Goal: Browse casually: Explore the website without a specific task or goal

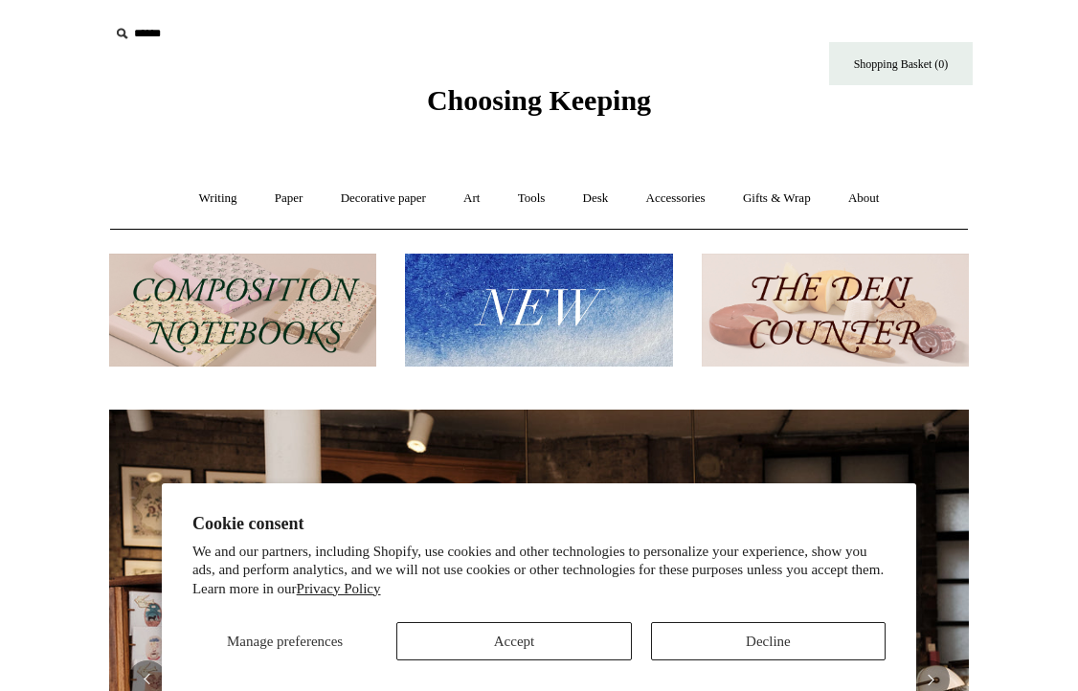
click at [530, 632] on button "Accept" at bounding box center [513, 641] width 235 height 38
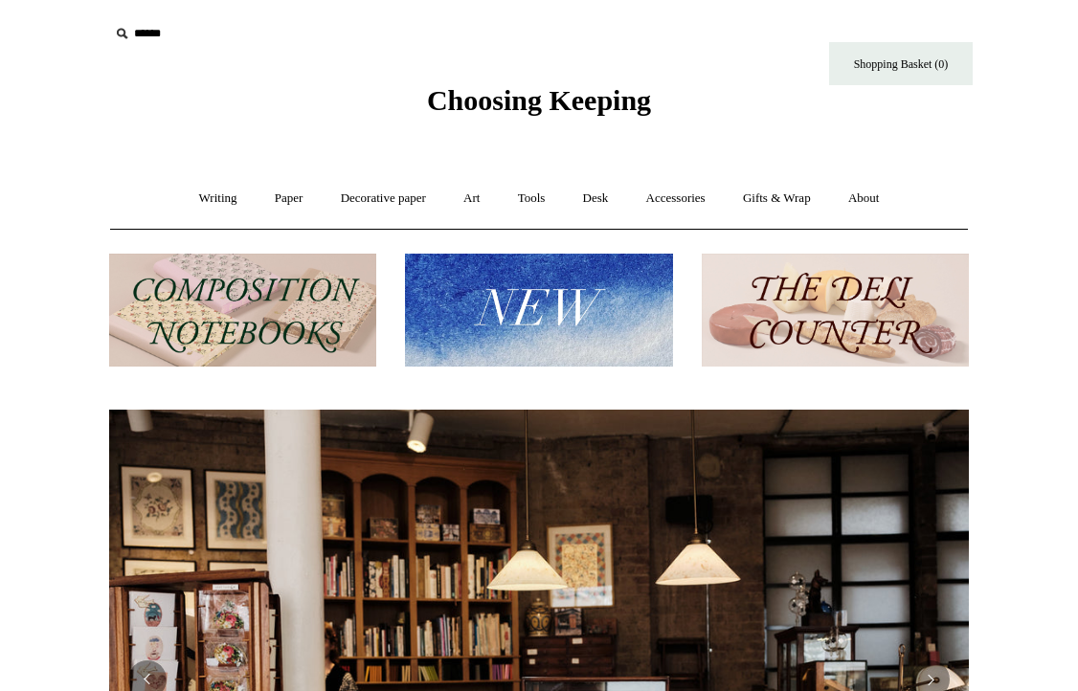
click at [324, 321] on img at bounding box center [242, 311] width 267 height 114
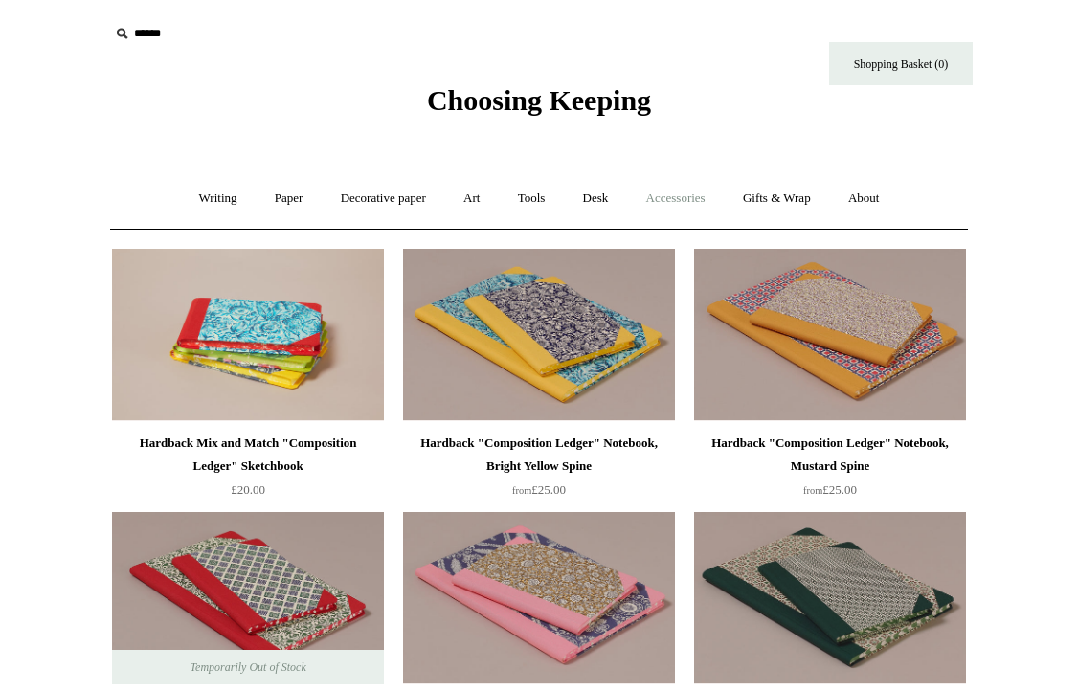
click at [689, 196] on link "Accessories +" at bounding box center [676, 198] width 94 height 51
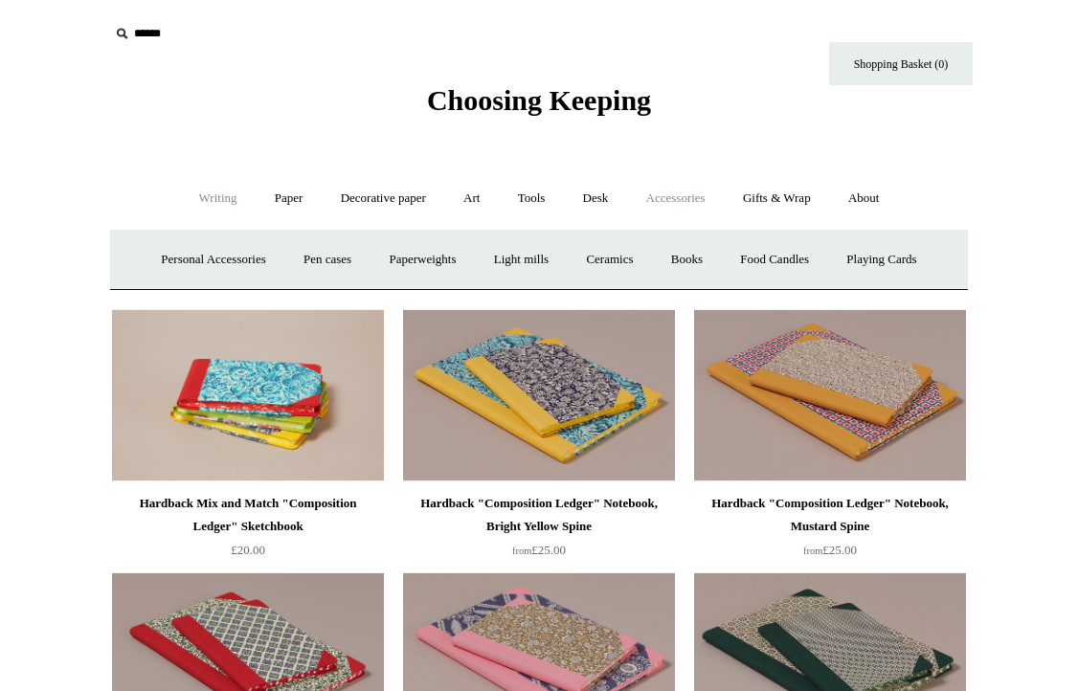
click at [237, 202] on link "Writing +" at bounding box center [218, 198] width 73 height 51
click at [437, 259] on link "Ballpoints etc. +" at bounding box center [414, 260] width 106 height 51
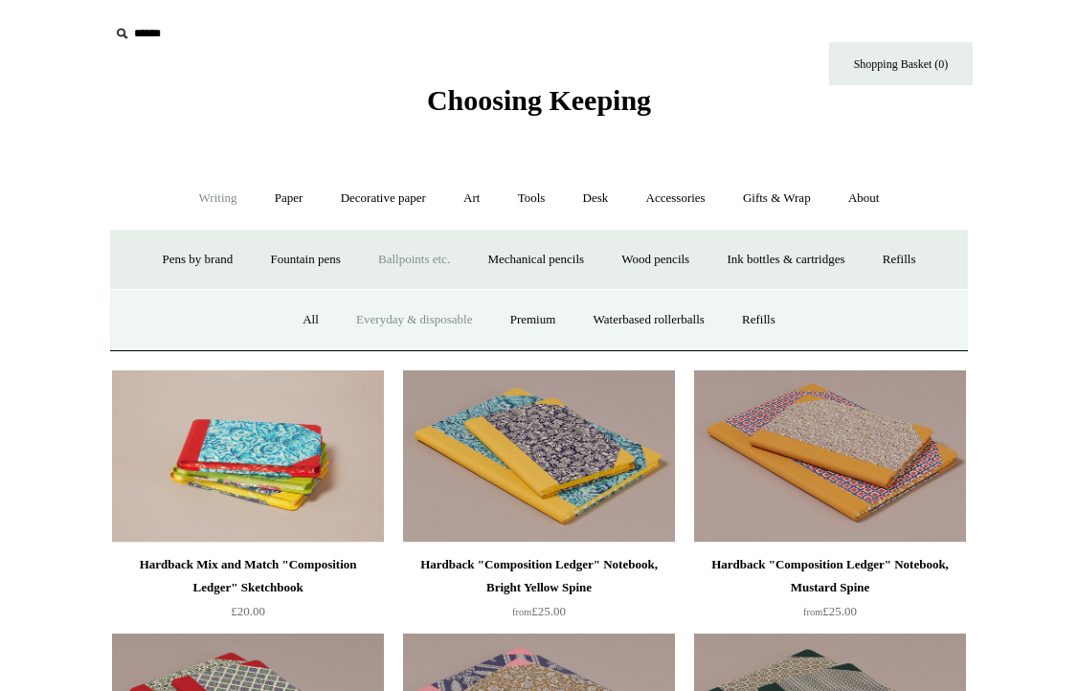
click at [365, 321] on link "Everyday & disposable" at bounding box center [414, 320] width 150 height 51
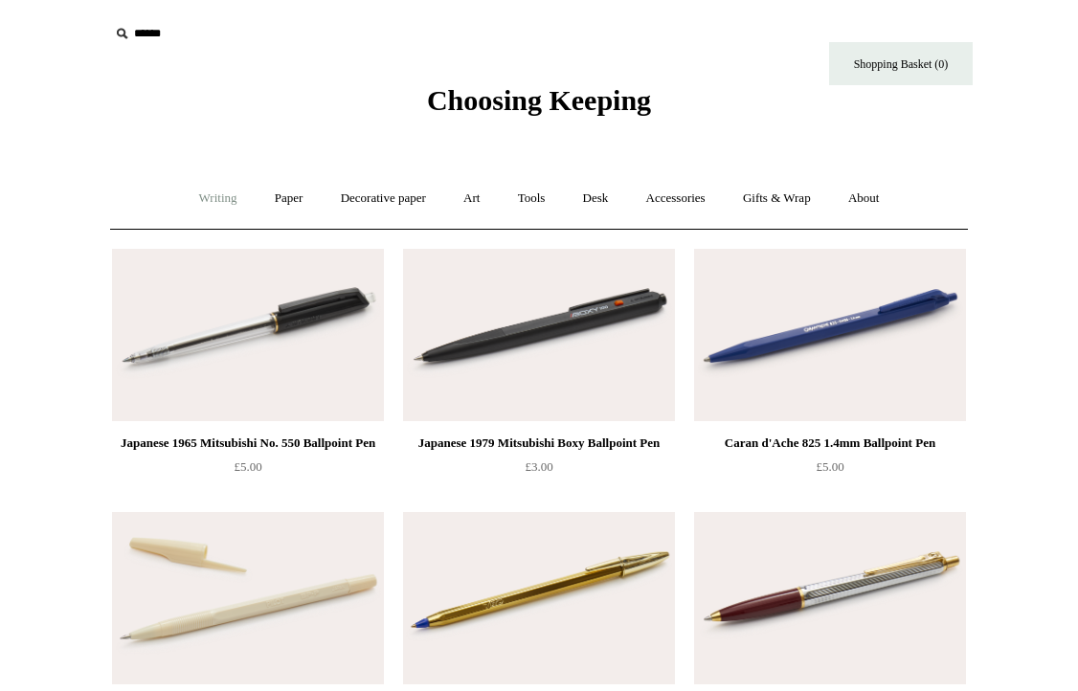
click at [215, 193] on link "Writing +" at bounding box center [218, 198] width 73 height 51
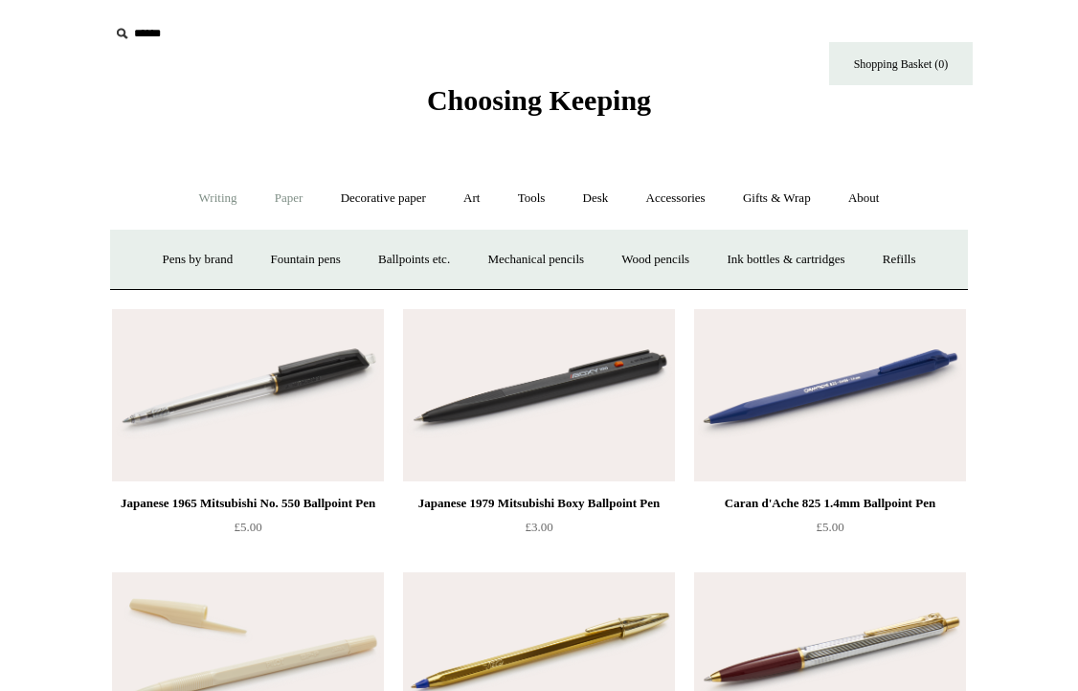
click at [285, 197] on link "Paper +" at bounding box center [289, 198] width 63 height 51
click at [405, 258] on link "📆 Dated Diaries 📆" at bounding box center [389, 260] width 140 height 51
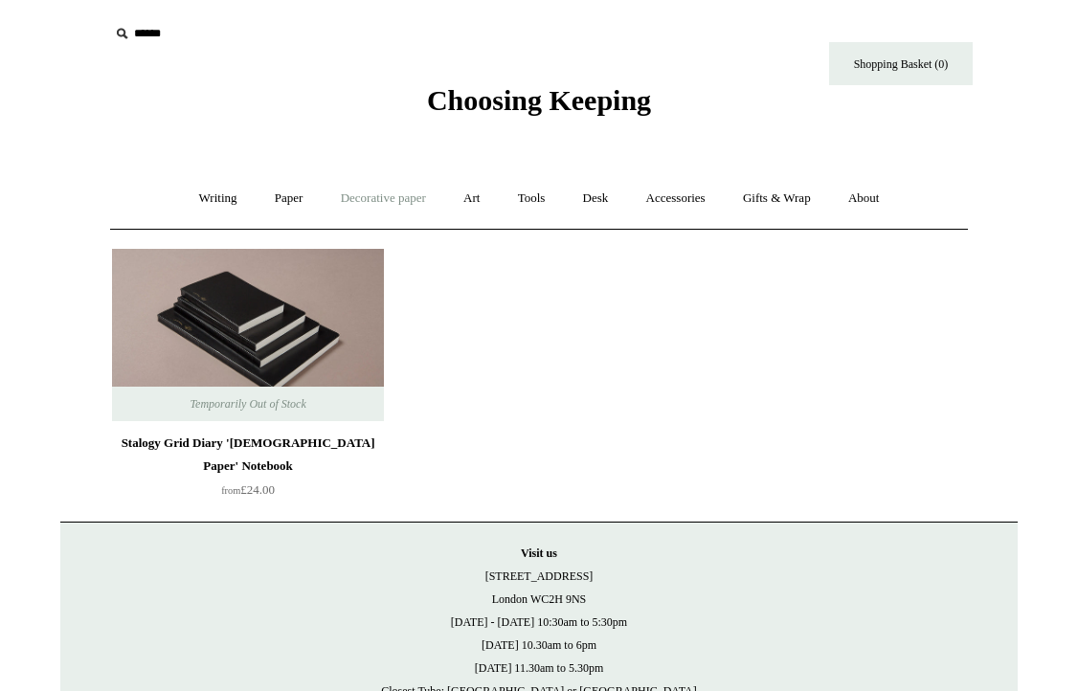
click at [383, 194] on link "Decorative paper +" at bounding box center [384, 198] width 120 height 51
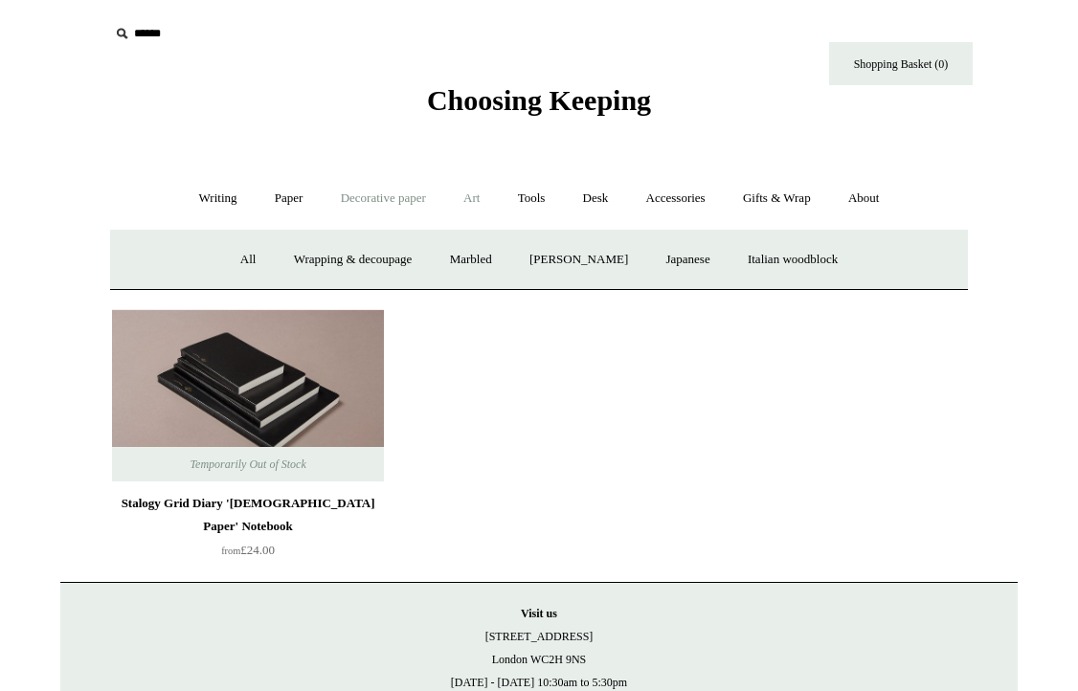
click at [478, 206] on link "Art +" at bounding box center [471, 198] width 51 height 51
click at [530, 198] on link "Tools +" at bounding box center [532, 198] width 62 height 51
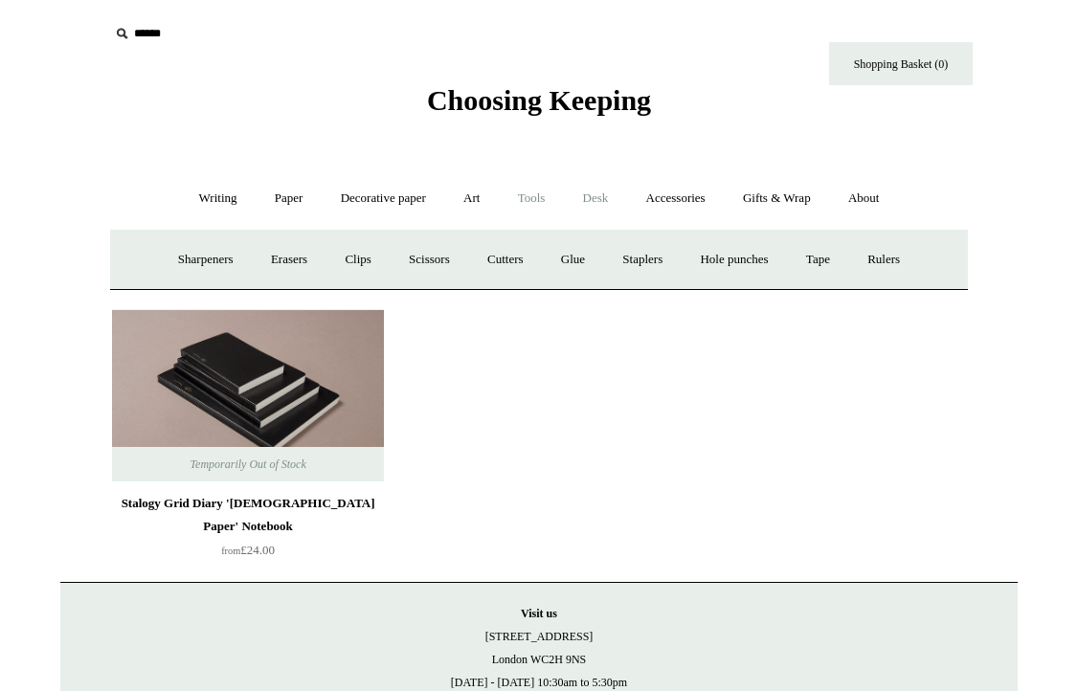
click at [601, 200] on link "Desk +" at bounding box center [596, 198] width 60 height 51
click at [688, 197] on link "Accessories +" at bounding box center [676, 198] width 94 height 51
click at [338, 257] on link "Pen cases" at bounding box center [327, 260] width 82 height 51
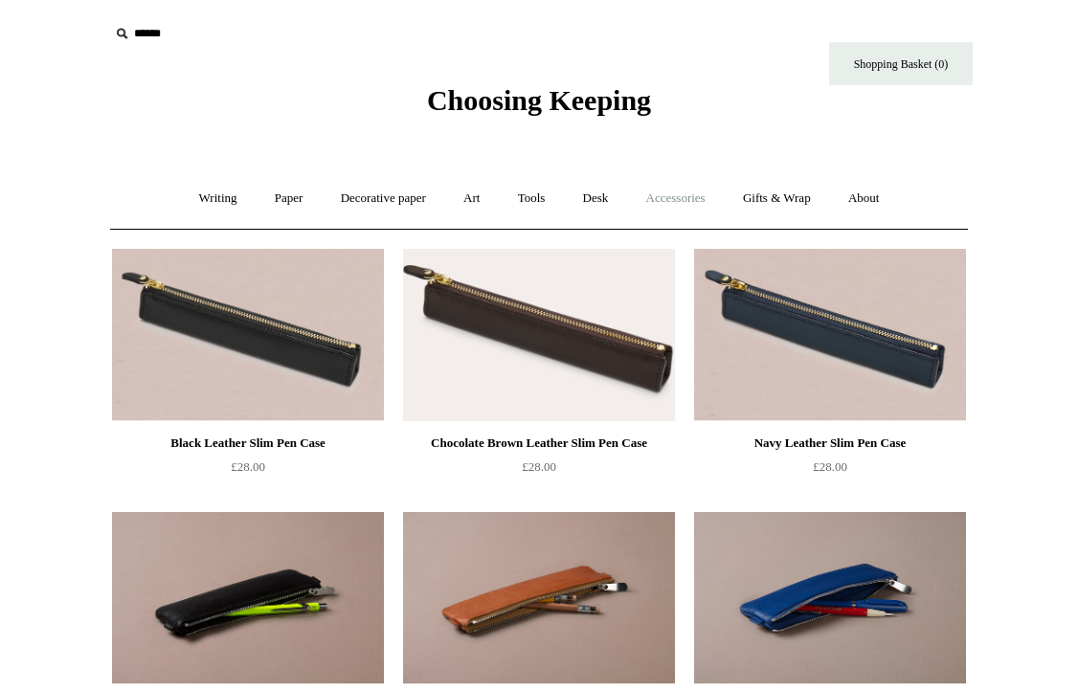
click at [687, 204] on link "Accessories +" at bounding box center [676, 198] width 94 height 51
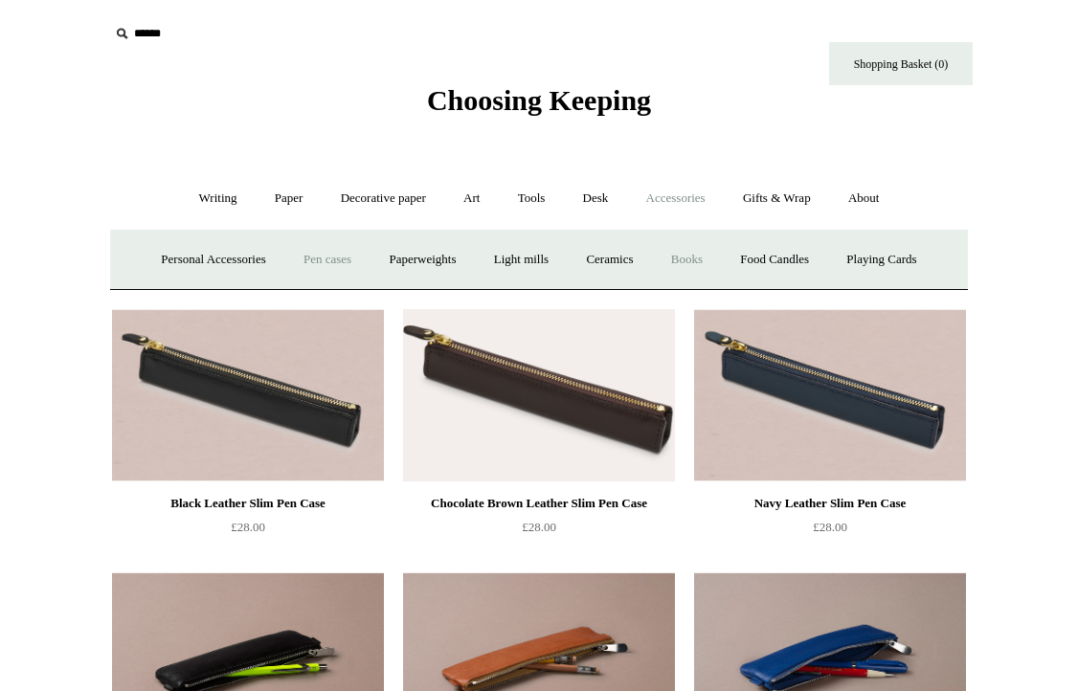
click at [699, 256] on link "Books" at bounding box center [687, 260] width 66 height 51
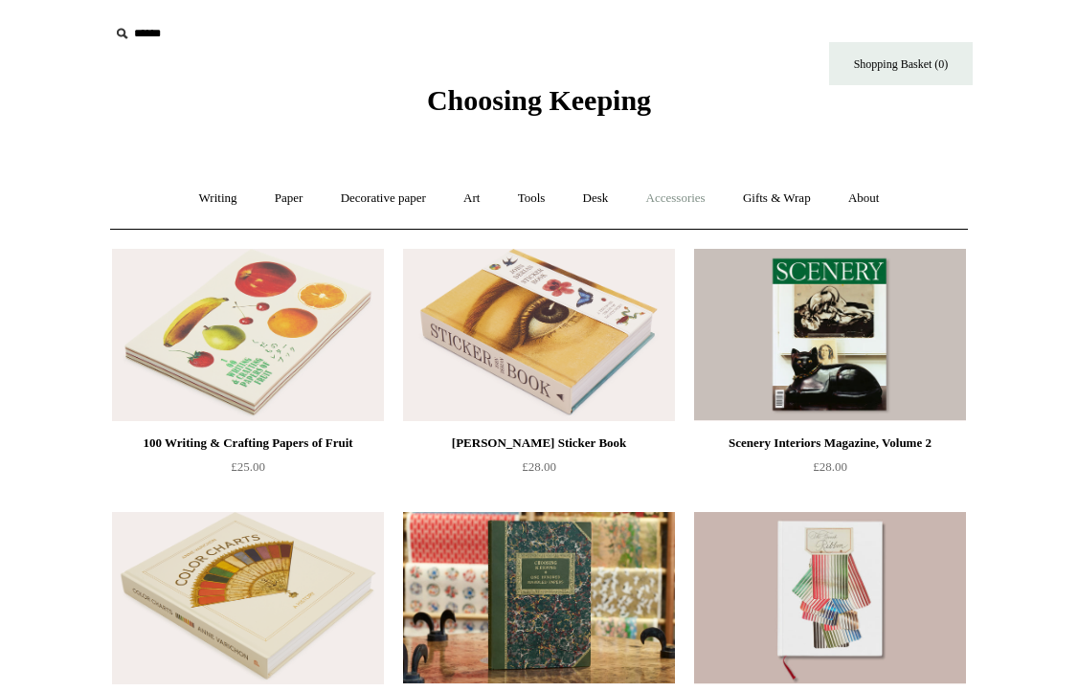
click at [674, 197] on link "Accessories +" at bounding box center [676, 198] width 94 height 51
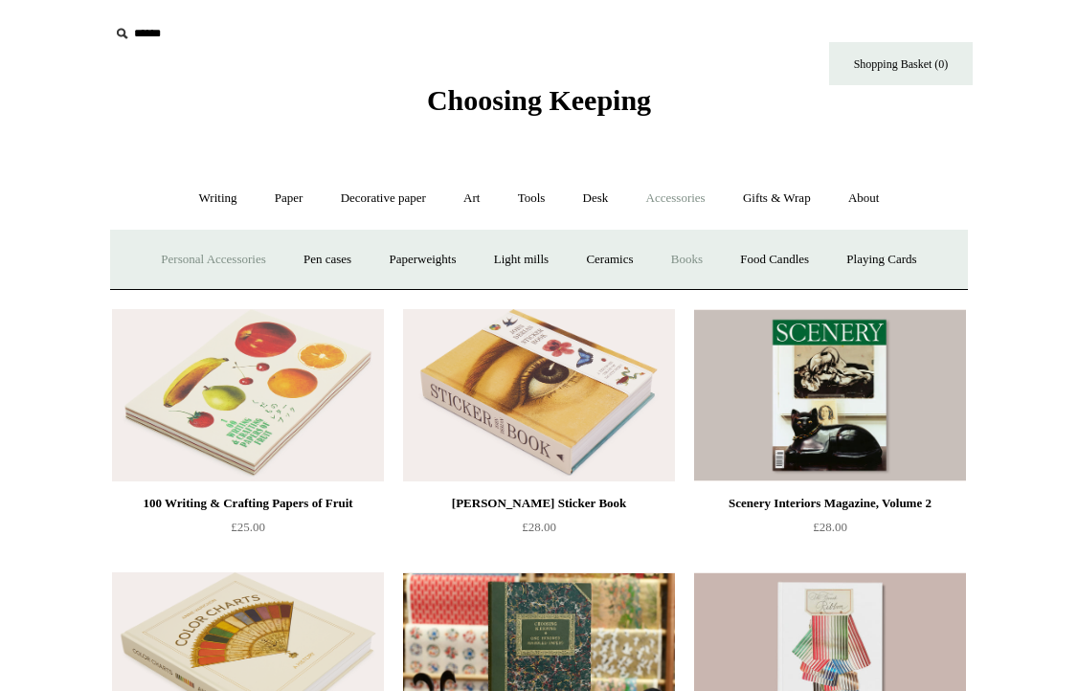
click at [173, 252] on link "Personal Accessories +" at bounding box center [213, 260] width 139 height 51
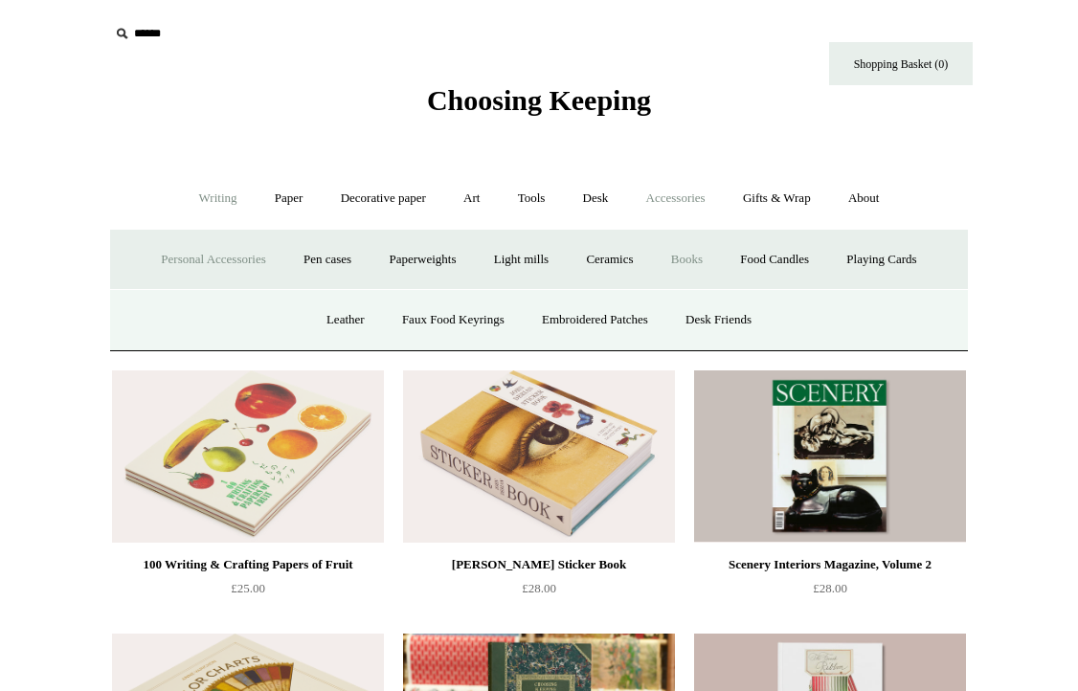
click at [221, 192] on link "Writing +" at bounding box center [218, 198] width 73 height 51
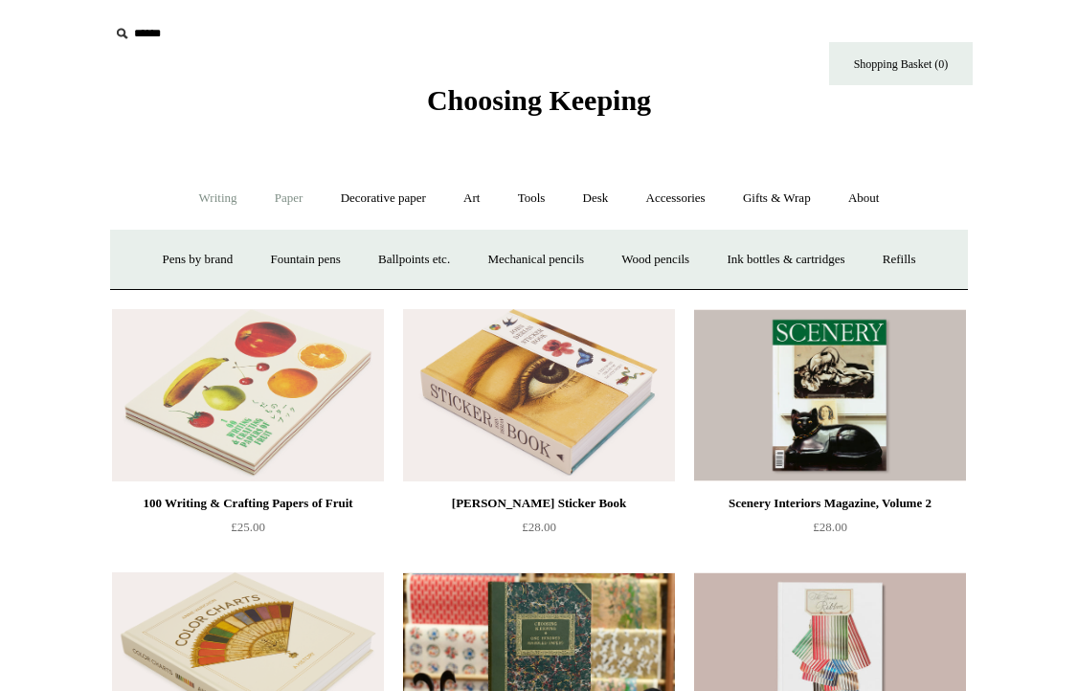
click at [277, 201] on link "Paper +" at bounding box center [289, 198] width 63 height 51
click at [249, 259] on link "Notebooks +" at bounding box center [271, 260] width 88 height 51
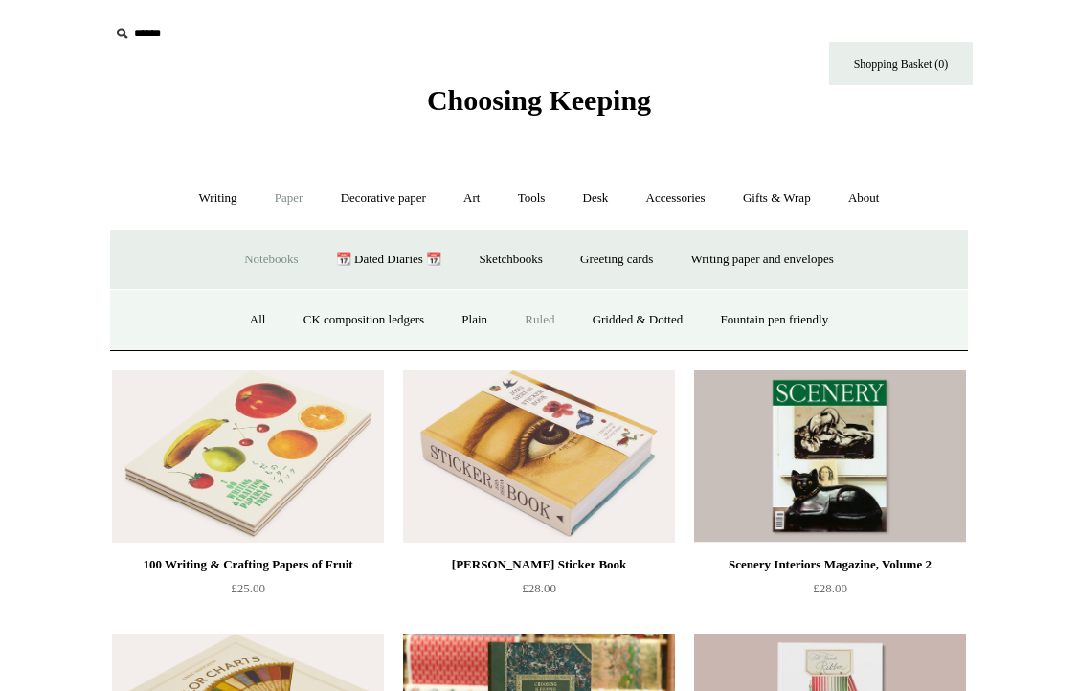
click at [532, 324] on link "Ruled" at bounding box center [539, 320] width 64 height 51
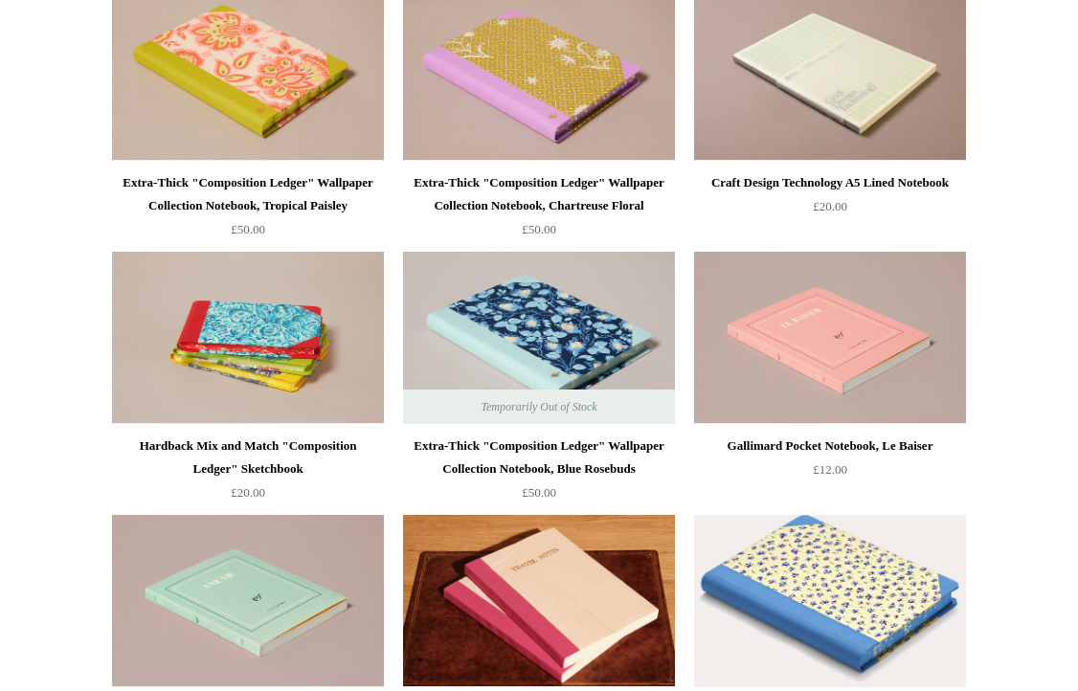
scroll to position [3718, 0]
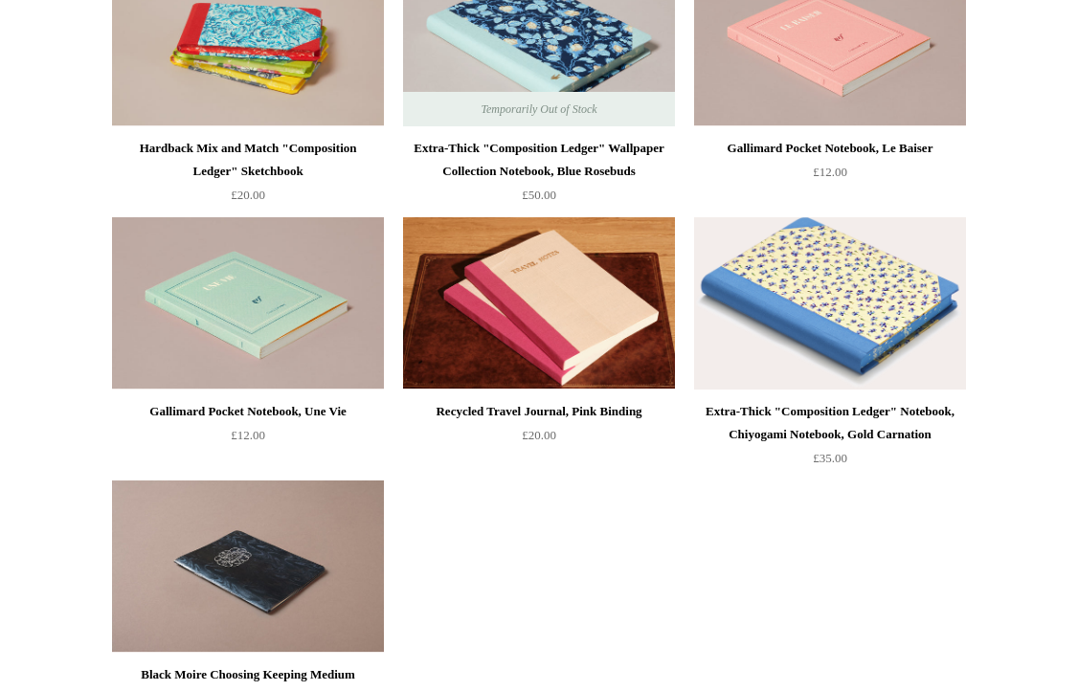
click at [815, 341] on img at bounding box center [830, 303] width 272 height 172
